Goal: Navigation & Orientation: Find specific page/section

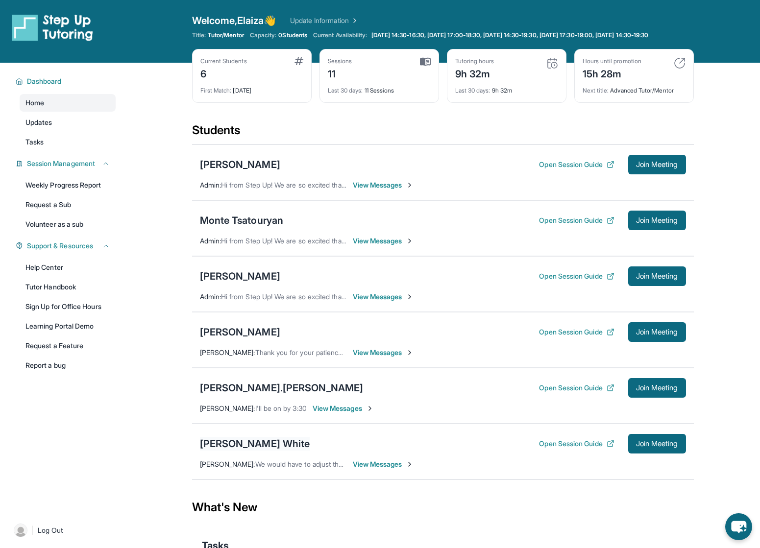
click at [242, 451] on div "[PERSON_NAME] White" at bounding box center [255, 444] width 110 height 14
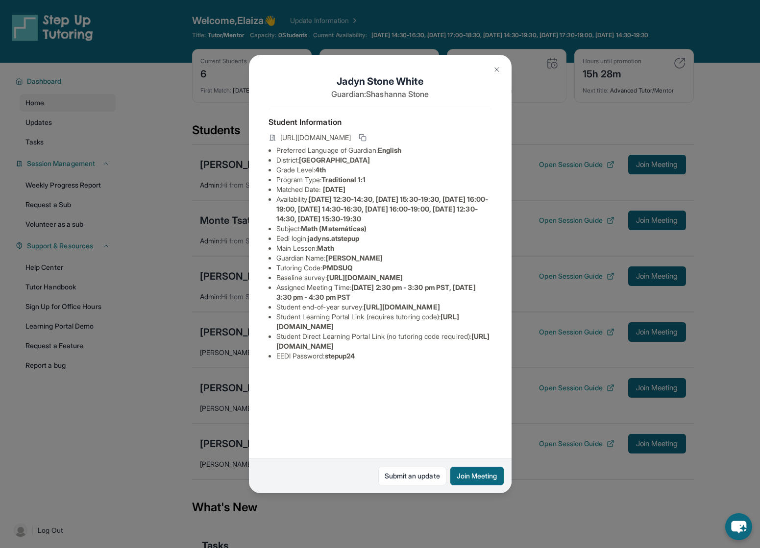
click at [497, 65] on button at bounding box center [497, 70] width 20 height 20
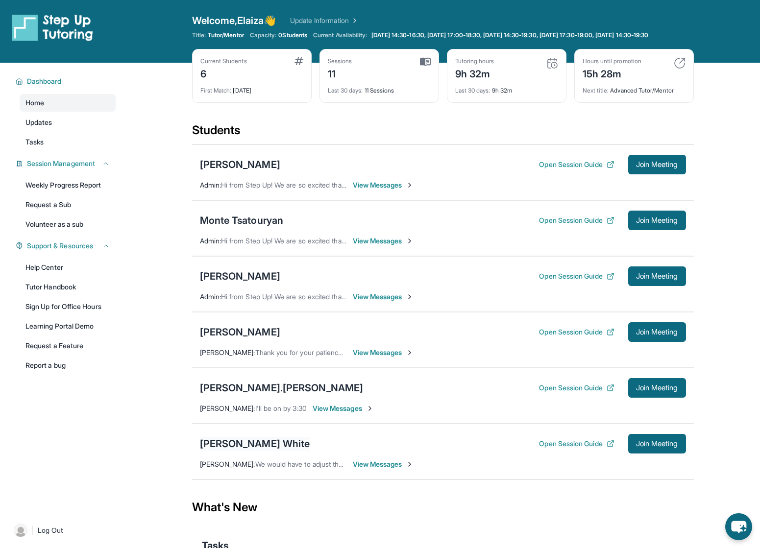
click at [253, 448] on div "[PERSON_NAME] White" at bounding box center [255, 444] width 110 height 14
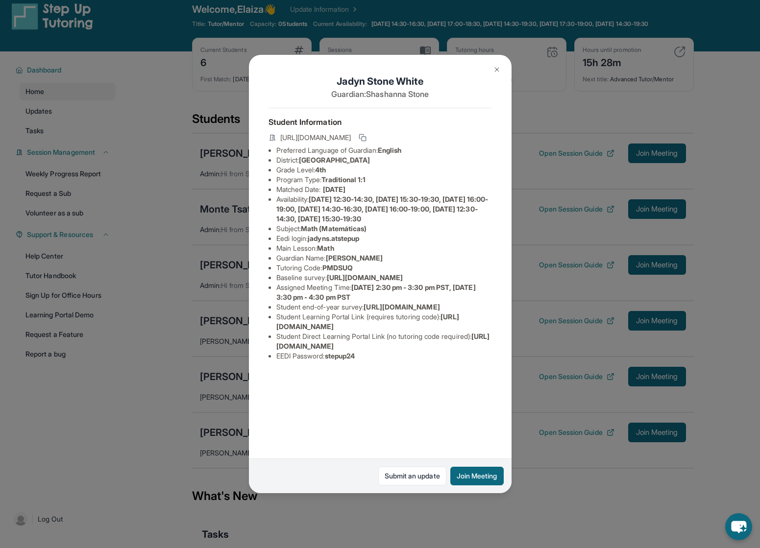
scroll to position [13, 0]
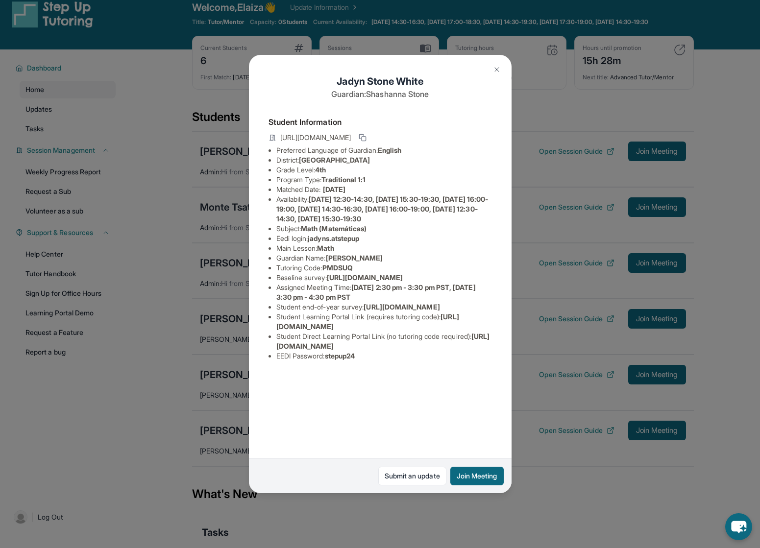
click at [499, 66] on img at bounding box center [497, 70] width 8 height 8
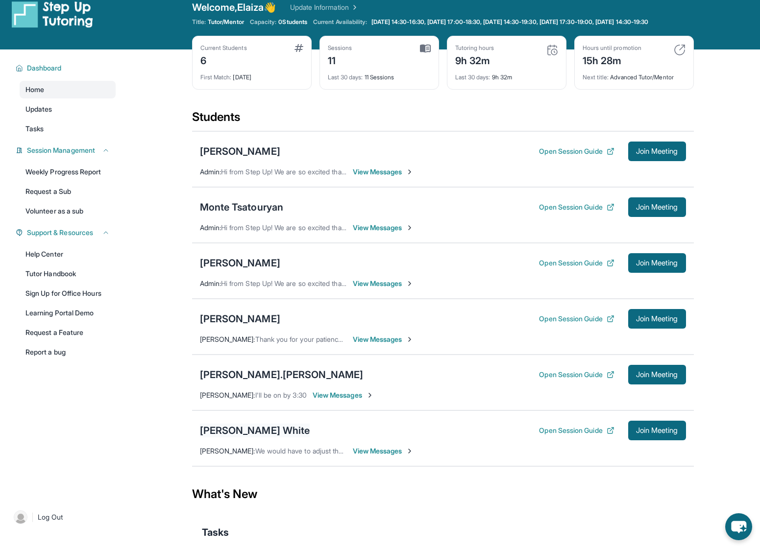
click at [255, 437] on div "[PERSON_NAME] White" at bounding box center [255, 431] width 110 height 14
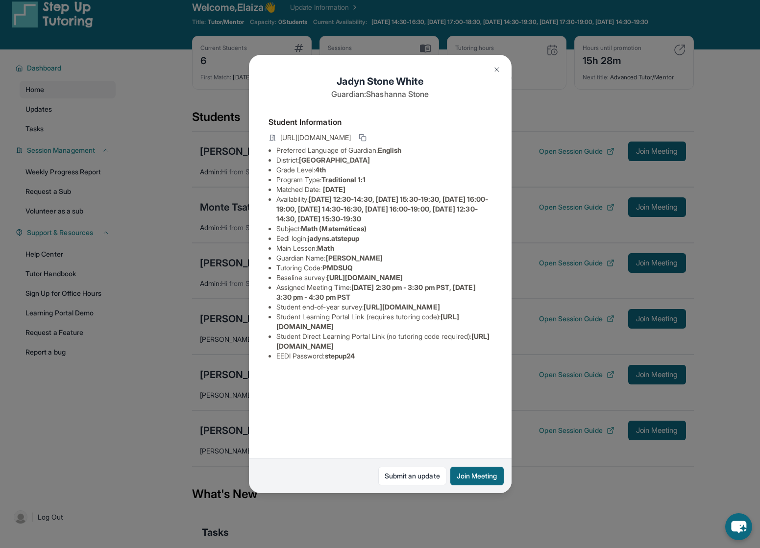
click at [493, 66] on img at bounding box center [497, 70] width 8 height 8
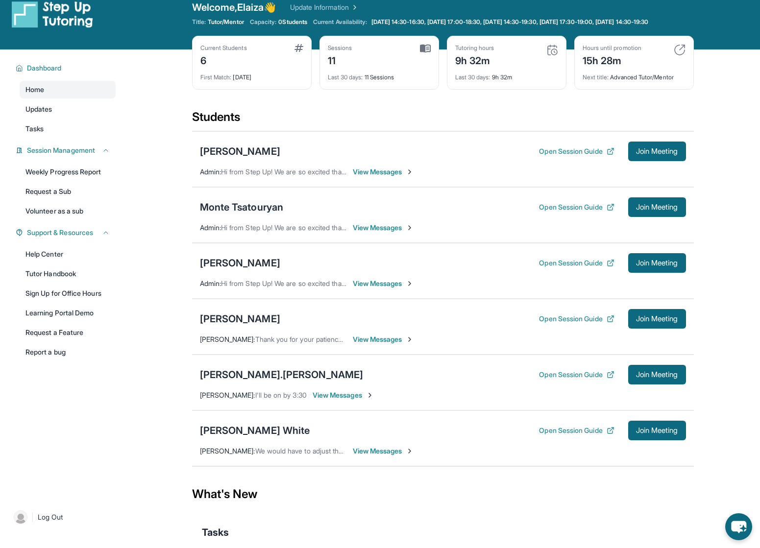
click at [248, 212] on div "Monte Tsatouryan" at bounding box center [242, 207] width 84 height 14
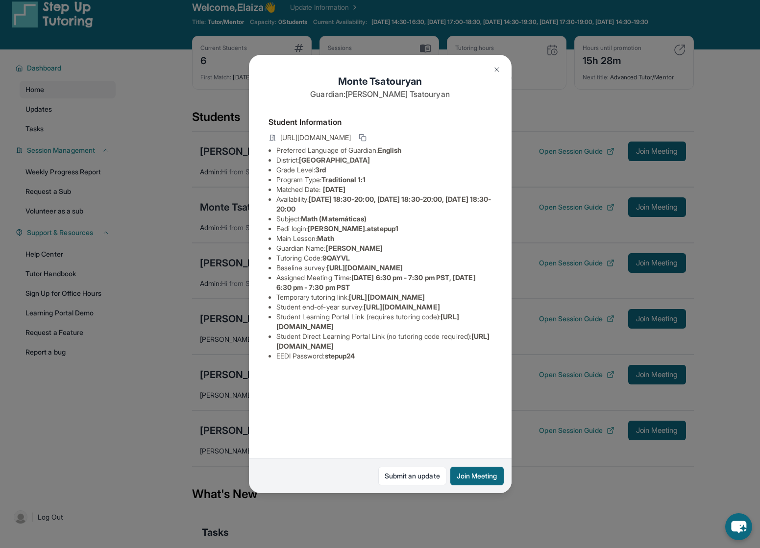
click at [501, 68] on button at bounding box center [497, 70] width 20 height 20
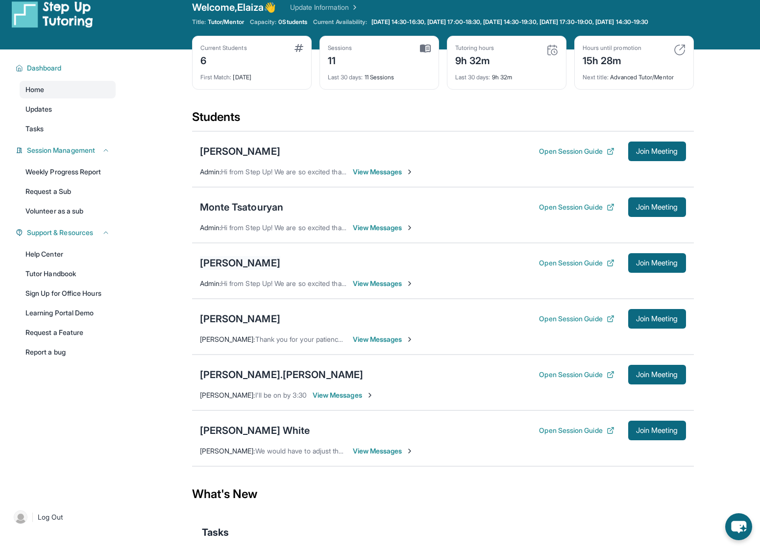
click at [254, 270] on div "[PERSON_NAME]" at bounding box center [240, 263] width 80 height 14
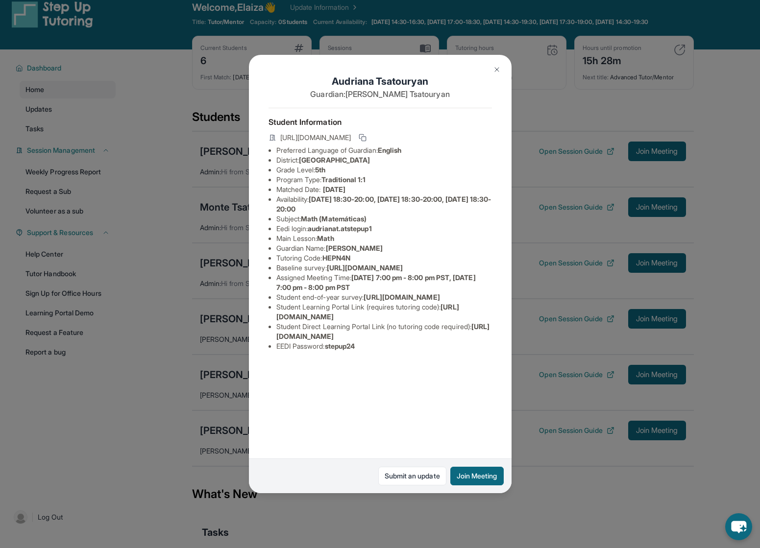
click at [498, 68] on img at bounding box center [497, 70] width 8 height 8
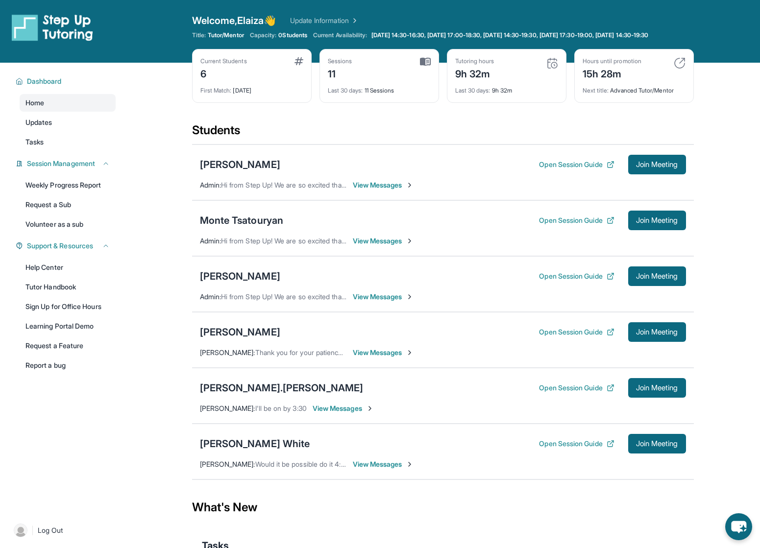
click at [392, 469] on span "View Messages" at bounding box center [383, 465] width 61 height 10
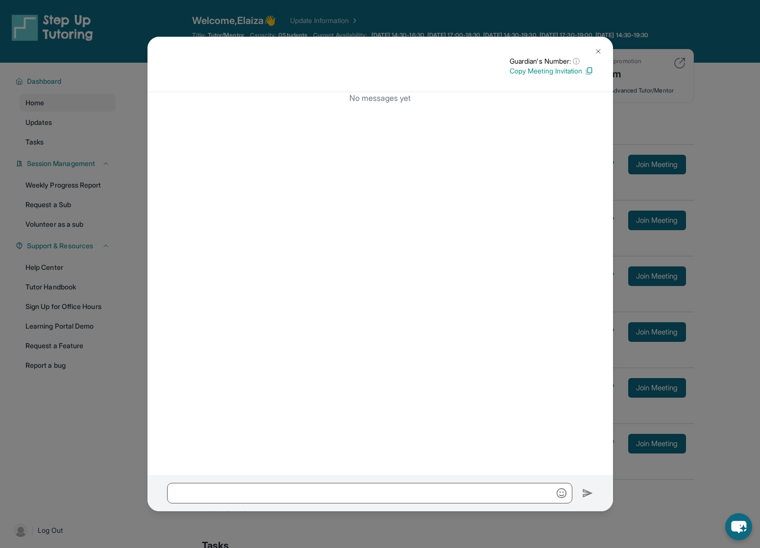
click at [596, 48] on img at bounding box center [598, 52] width 8 height 8
